Goal: Task Accomplishment & Management: Complete application form

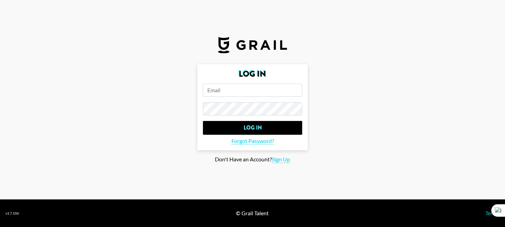
click at [231, 93] on input "email" at bounding box center [252, 89] width 99 height 13
click at [256, 93] on input "email" at bounding box center [252, 89] width 99 height 13
click at [281, 161] on span "Sign Up" at bounding box center [281, 159] width 18 height 7
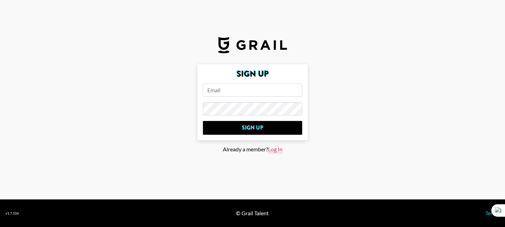
click at [279, 149] on span "Log In" at bounding box center [275, 149] width 14 height 7
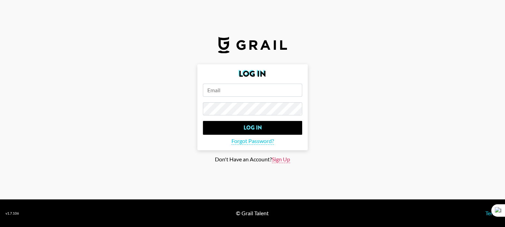
click at [276, 159] on span "Sign Up" at bounding box center [281, 159] width 18 height 7
type input "Sign Up"
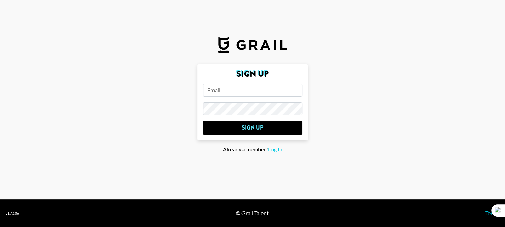
click at [255, 92] on input "email" at bounding box center [252, 89] width 99 height 13
type input "[PERSON_NAME][EMAIL_ADDRESS][DOMAIN_NAME]"
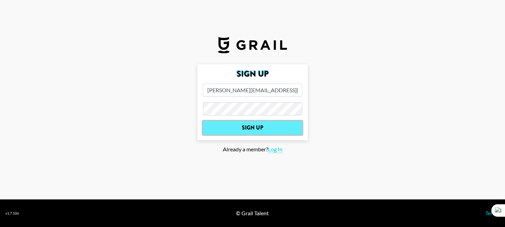
click at [272, 126] on input "Sign Up" at bounding box center [252, 128] width 99 height 14
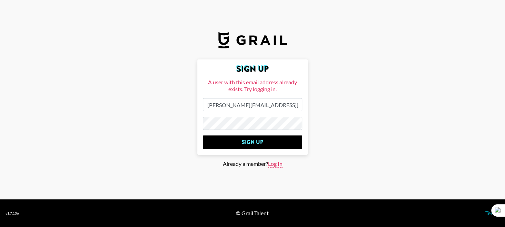
click at [281, 165] on span "Log In" at bounding box center [275, 163] width 14 height 7
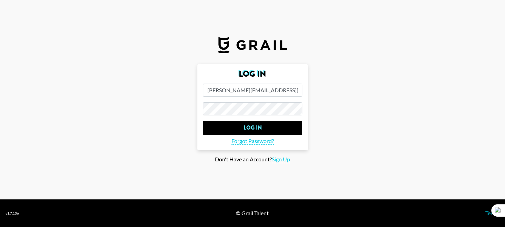
click at [246, 91] on input "[PERSON_NAME][EMAIL_ADDRESS][DOMAIN_NAME]" at bounding box center [252, 89] width 99 height 13
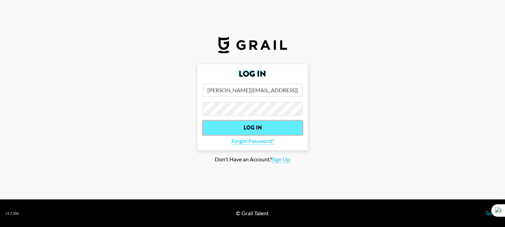
click at [267, 127] on input "Log In" at bounding box center [252, 128] width 99 height 14
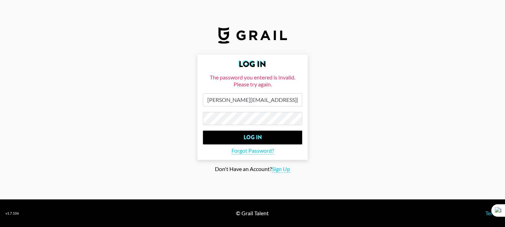
click at [198, 116] on form "Log In The password you entered is invalid. Please try again. [PERSON_NAME][EMA…" at bounding box center [252, 106] width 110 height 105
click at [203, 130] on input "Log In" at bounding box center [252, 137] width 99 height 14
click at [240, 152] on span "Forgot Password?" at bounding box center [252, 150] width 42 height 7
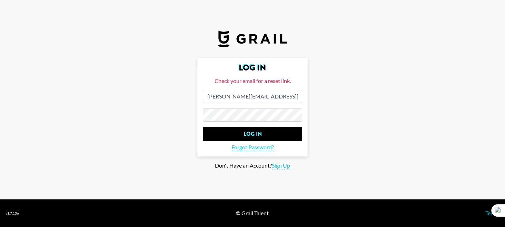
click at [251, 107] on form "Log In Check your email for a reset link. [PERSON_NAME][EMAIL_ADDRESS][DOMAIN_N…" at bounding box center [252, 107] width 110 height 98
click at [368, 86] on main "Log In Check your email for a reset link. [PERSON_NAME][EMAIL_ADDRESS][DOMAIN_N…" at bounding box center [253, 113] width 494 height 111
click at [266, 98] on input "[PERSON_NAME][EMAIL_ADDRESS][DOMAIN_NAME]" at bounding box center [252, 96] width 99 height 13
click at [365, 130] on main "Log In Check your email for a reset link. [PERSON_NAME][EMAIL_ADDRESS][DOMAIN_N…" at bounding box center [253, 113] width 494 height 111
click at [289, 165] on span "Sign Up" at bounding box center [281, 165] width 18 height 7
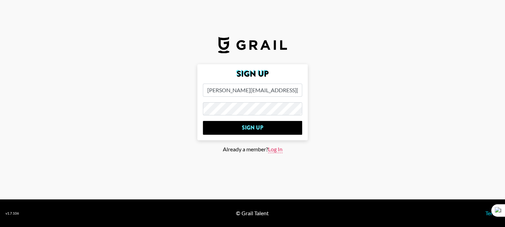
click at [282, 148] on span "Log In" at bounding box center [275, 149] width 14 height 7
type input "Log In"
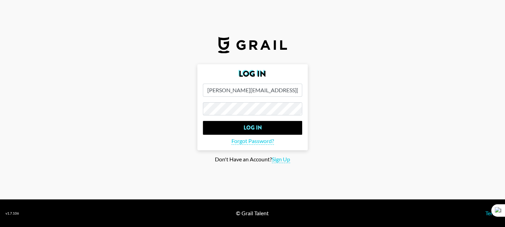
click at [259, 90] on input "[PERSON_NAME][EMAIL_ADDRESS][DOMAIN_NAME]" at bounding box center [252, 89] width 99 height 13
click at [259, 102] on form "Log In [PERSON_NAME][EMAIL_ADDRESS][DOMAIN_NAME] Log In Forgot Password?" at bounding box center [252, 107] width 110 height 86
drag, startPoint x: 468, startPoint y: 0, endPoint x: 257, endPoint y: 142, distance: 254.3
click at [257, 142] on span "Forgot Password?" at bounding box center [252, 140] width 42 height 7
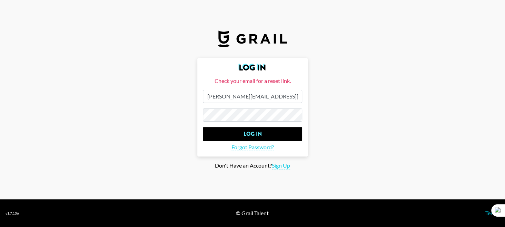
click at [203, 127] on input "Log In" at bounding box center [252, 134] width 99 height 14
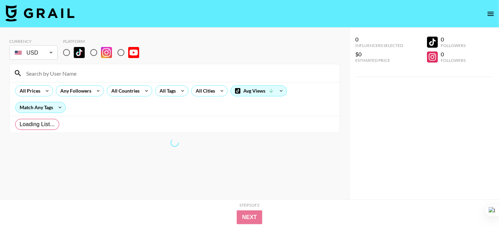
radio input "true"
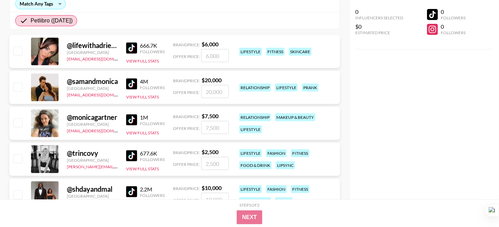
scroll to position [345, 0]
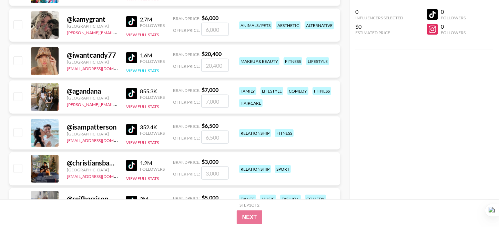
click at [143, 71] on button "View Full Stats" at bounding box center [142, 70] width 33 height 5
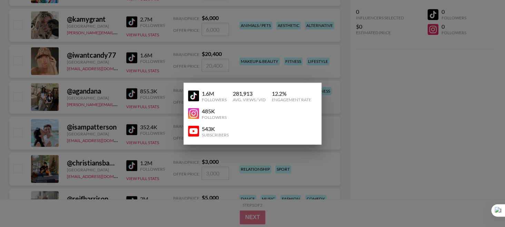
click at [192, 96] on img at bounding box center [193, 95] width 11 height 11
click at [390, 91] on div at bounding box center [252, 113] width 505 height 227
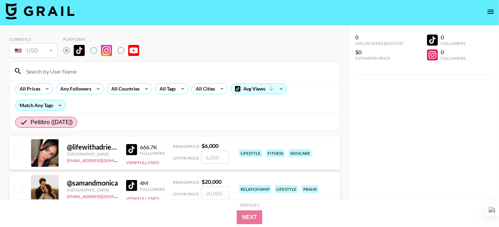
scroll to position [0, 0]
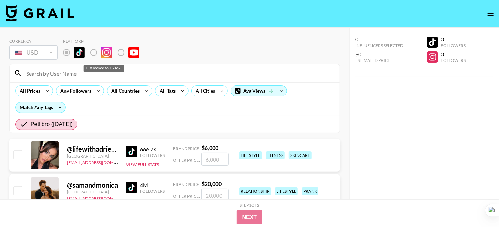
click at [121, 51] on label "List locked to TikTok." at bounding box center [127, 52] width 26 height 14
click at [146, 148] on div "666.7K" at bounding box center [152, 149] width 25 height 7
click at [134, 148] on img at bounding box center [131, 151] width 11 height 11
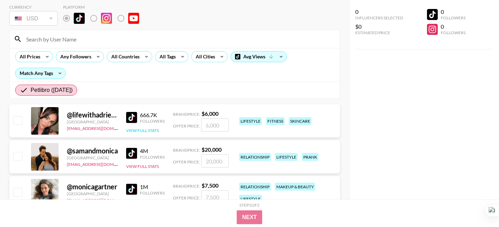
click at [150, 129] on button "View Full Stats" at bounding box center [142, 130] width 33 height 5
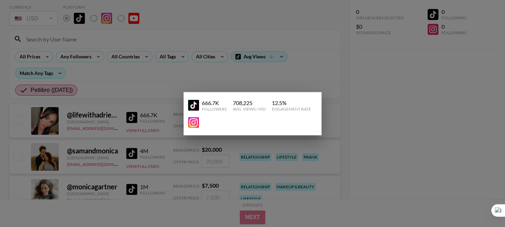
click at [195, 121] on img at bounding box center [193, 122] width 11 height 11
click at [376, 79] on div at bounding box center [252, 113] width 505 height 227
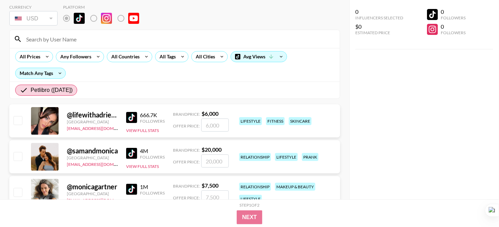
click at [133, 153] on img at bounding box center [131, 153] width 11 height 11
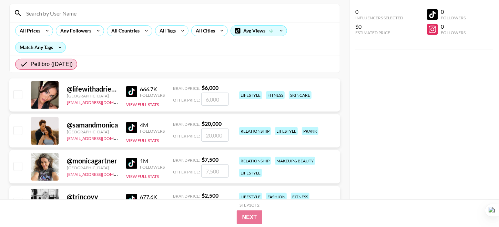
scroll to position [103, 0]
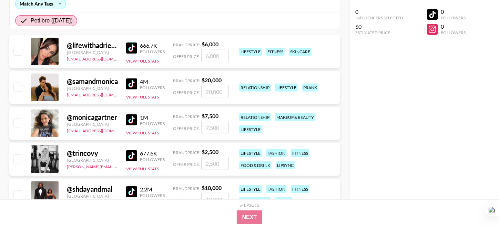
click at [146, 117] on div "1M" at bounding box center [152, 117] width 25 height 7
click at [131, 115] on img at bounding box center [131, 119] width 11 height 11
click at [133, 153] on img at bounding box center [131, 155] width 11 height 11
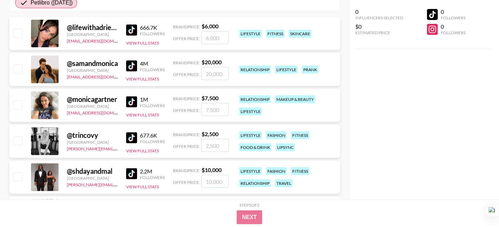
scroll to position [138, 0]
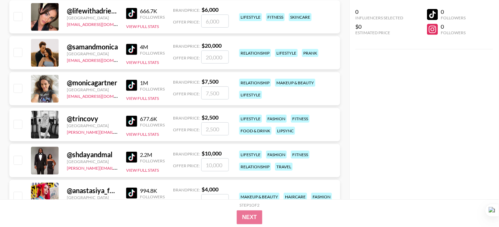
click at [137, 157] on img at bounding box center [131, 156] width 11 height 11
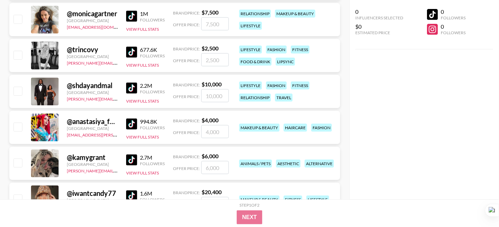
click at [134, 122] on img at bounding box center [131, 123] width 11 height 11
click at [134, 160] on img at bounding box center [131, 159] width 11 height 11
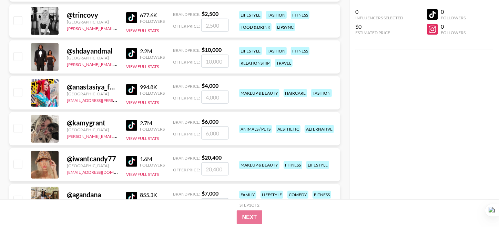
scroll to position [310, 0]
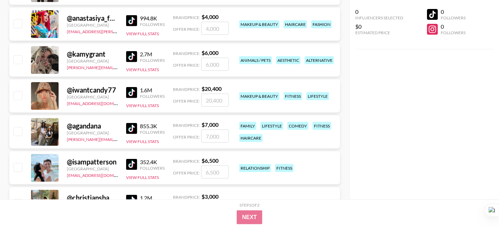
click at [133, 128] on img at bounding box center [131, 128] width 11 height 11
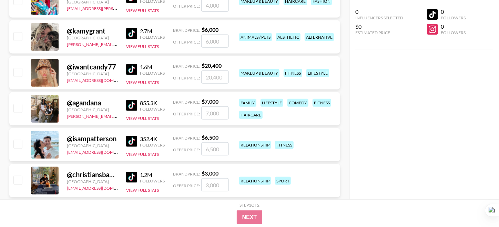
scroll to position [345, 0]
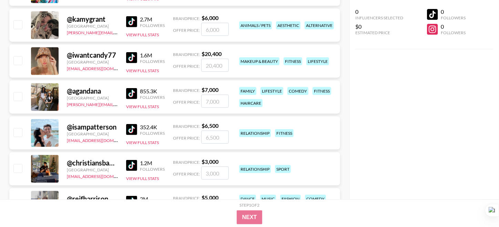
click at [138, 130] on link at bounding box center [133, 129] width 14 height 11
